Goal: Task Accomplishment & Management: Manage account settings

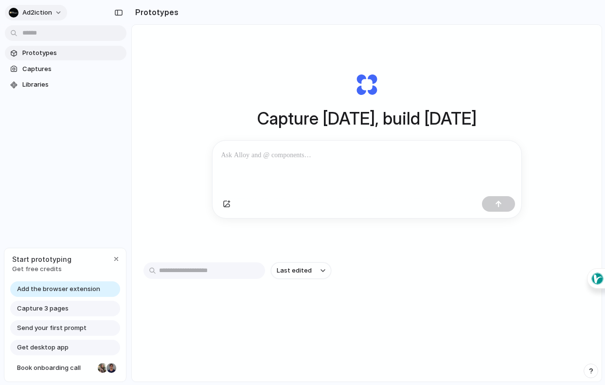
click at [55, 13] on button "ad2iction" at bounding box center [36, 13] width 62 height 16
click at [39, 36] on span "Settings" at bounding box center [35, 35] width 27 height 10
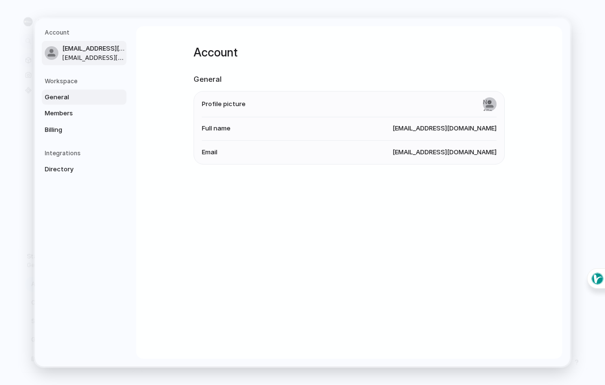
click at [69, 100] on span "General" at bounding box center [76, 97] width 62 height 10
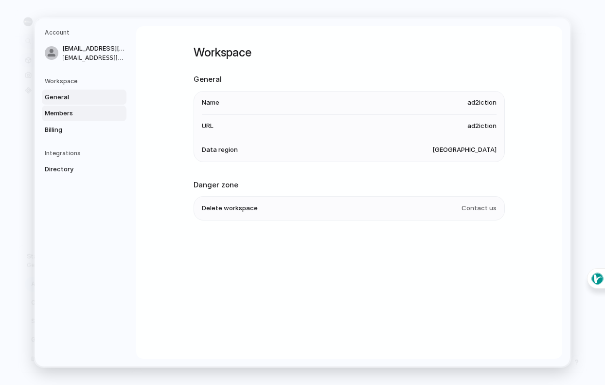
click at [68, 114] on span "Members" at bounding box center [76, 114] width 62 height 10
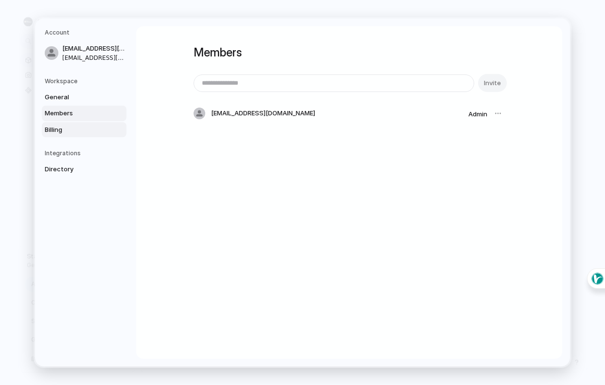
click at [66, 130] on span "Billing" at bounding box center [76, 130] width 62 height 10
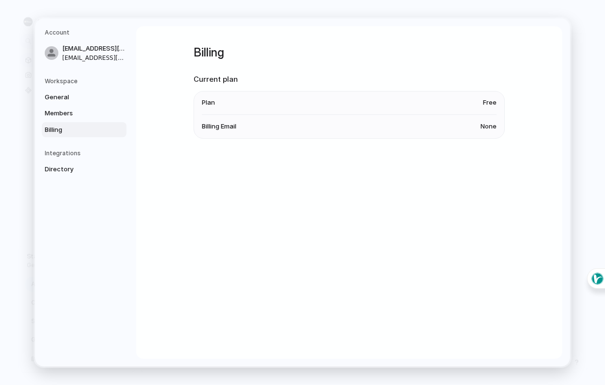
click at [491, 125] on span "None" at bounding box center [489, 127] width 16 height 10
click at [485, 97] on li "Plan Free" at bounding box center [349, 102] width 295 height 23
click at [476, 127] on li "Billing Email None" at bounding box center [349, 126] width 295 height 23
click at [61, 168] on span "Directory" at bounding box center [76, 169] width 62 height 10
